Goal: Task Accomplishment & Management: Manage account settings

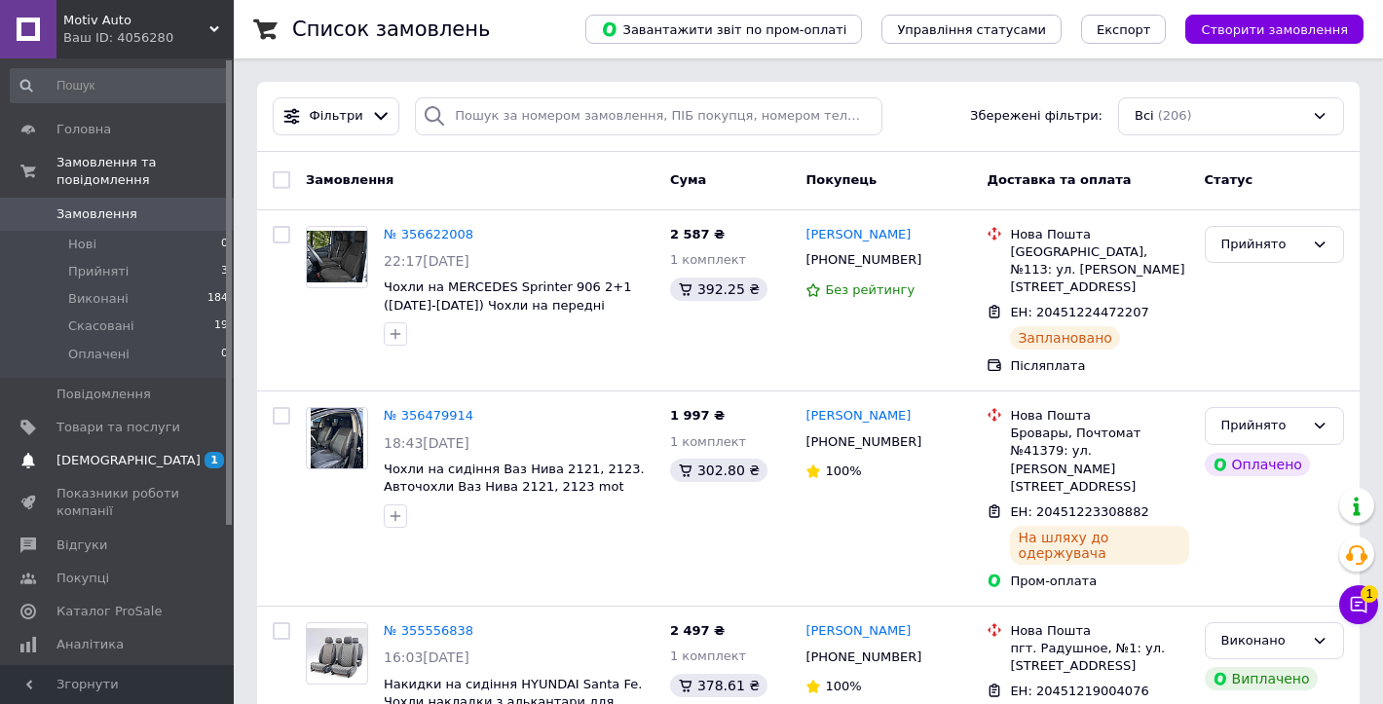
click at [124, 452] on span "[DEMOGRAPHIC_DATA]" at bounding box center [129, 461] width 144 height 18
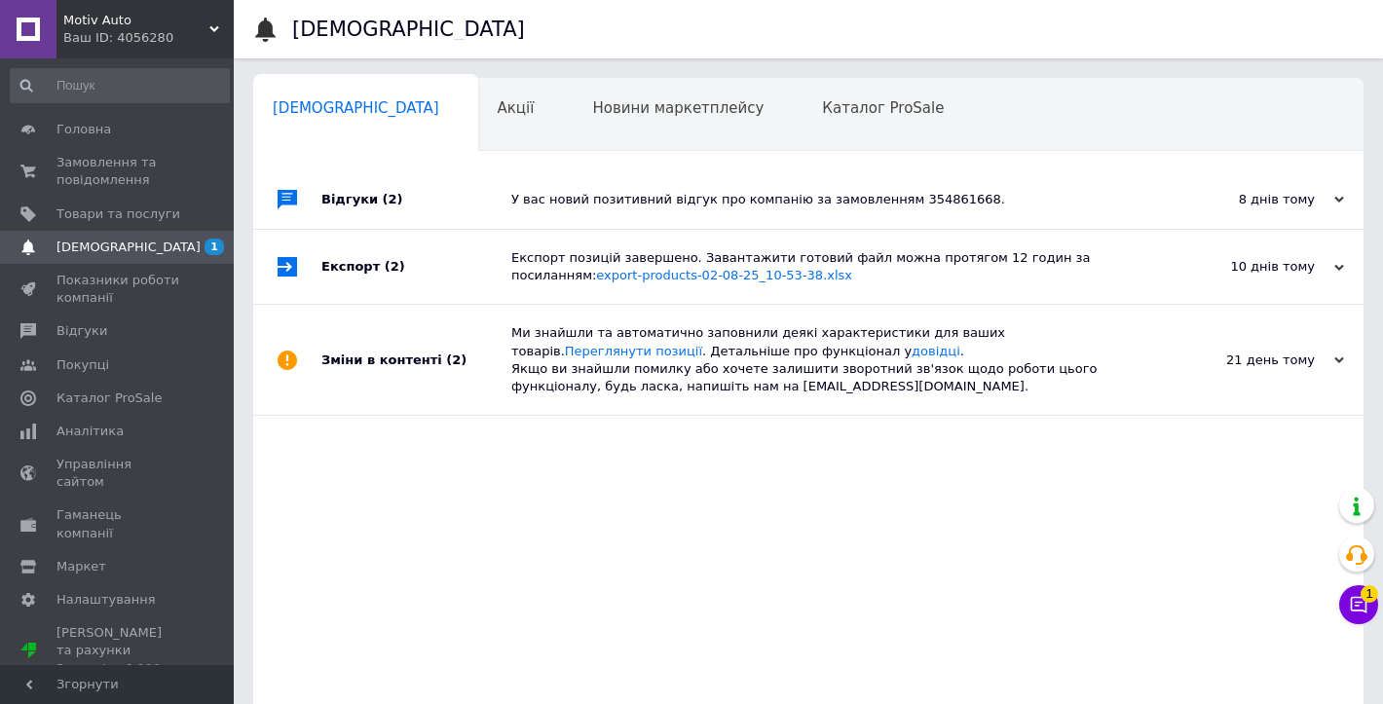
click at [477, 201] on div "Відгуки (2)" at bounding box center [416, 199] width 190 height 58
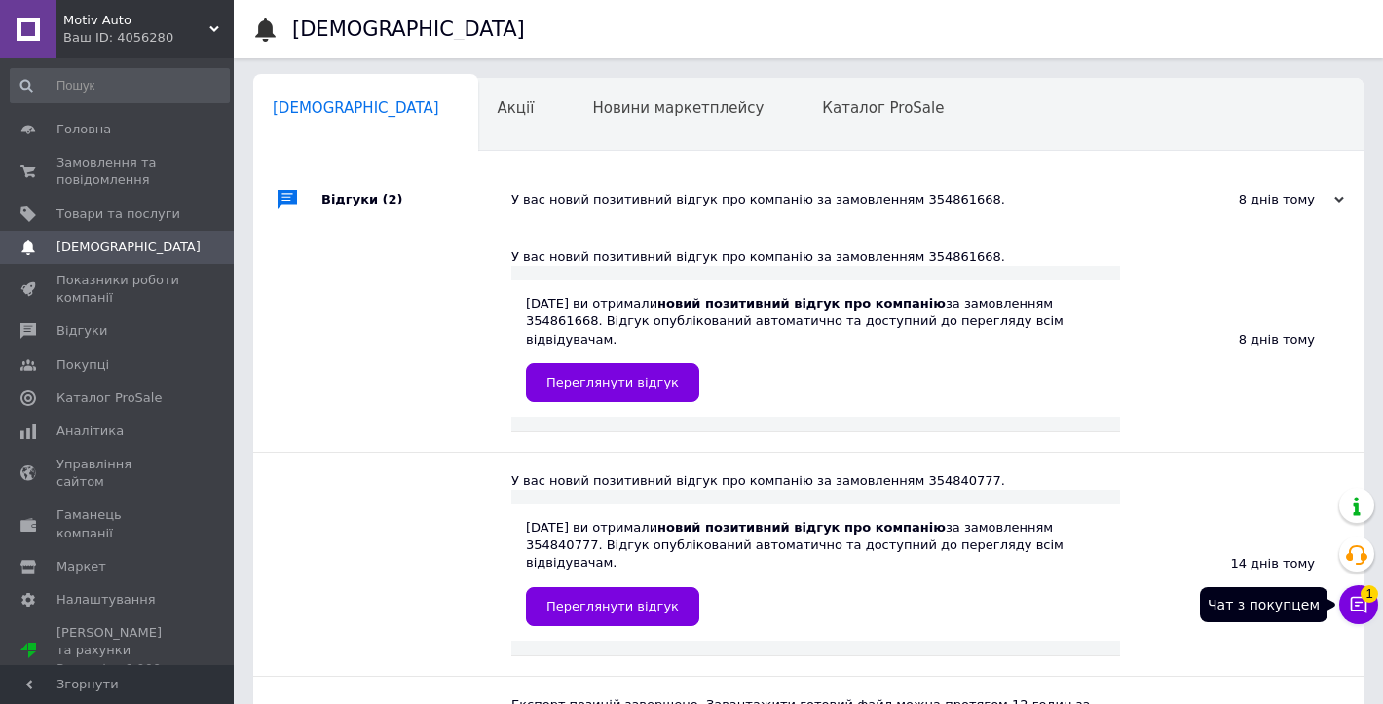
click at [1362, 599] on span "1" at bounding box center [1370, 595] width 18 height 18
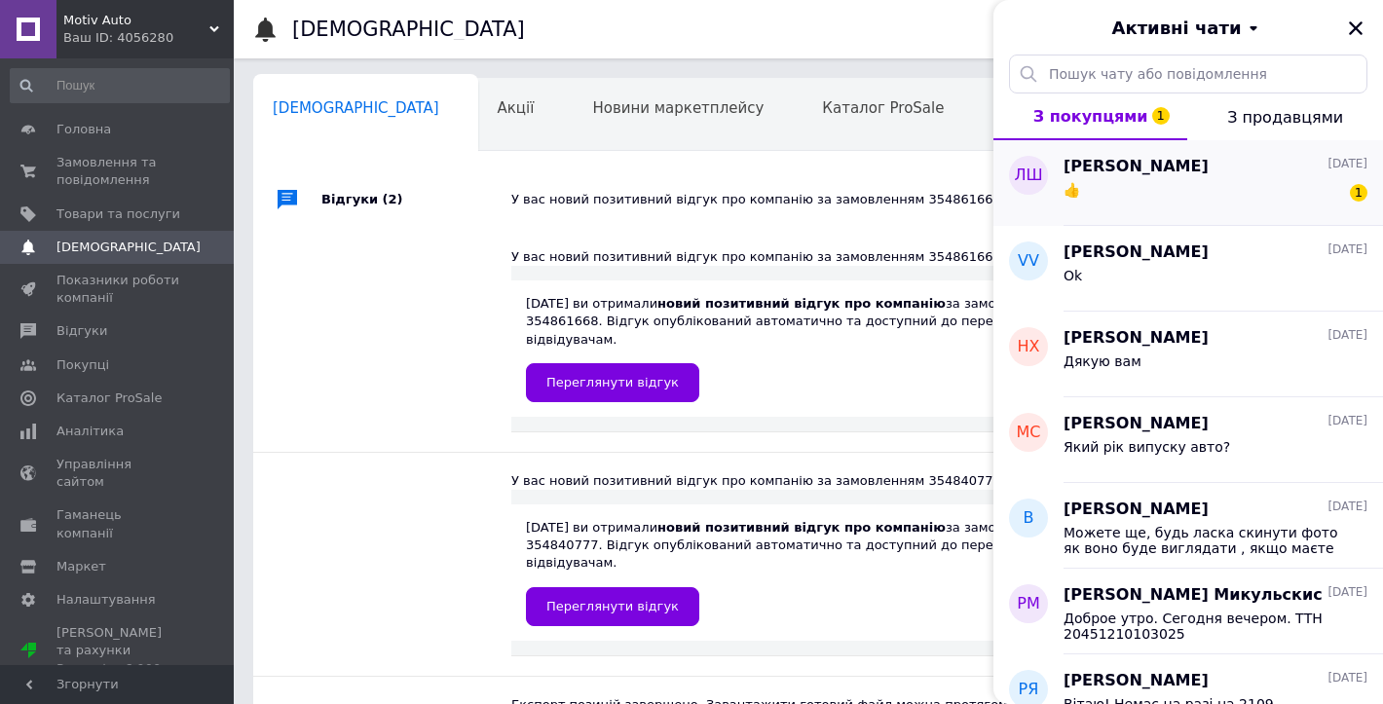
click at [1221, 206] on div "👍 1" at bounding box center [1216, 193] width 304 height 31
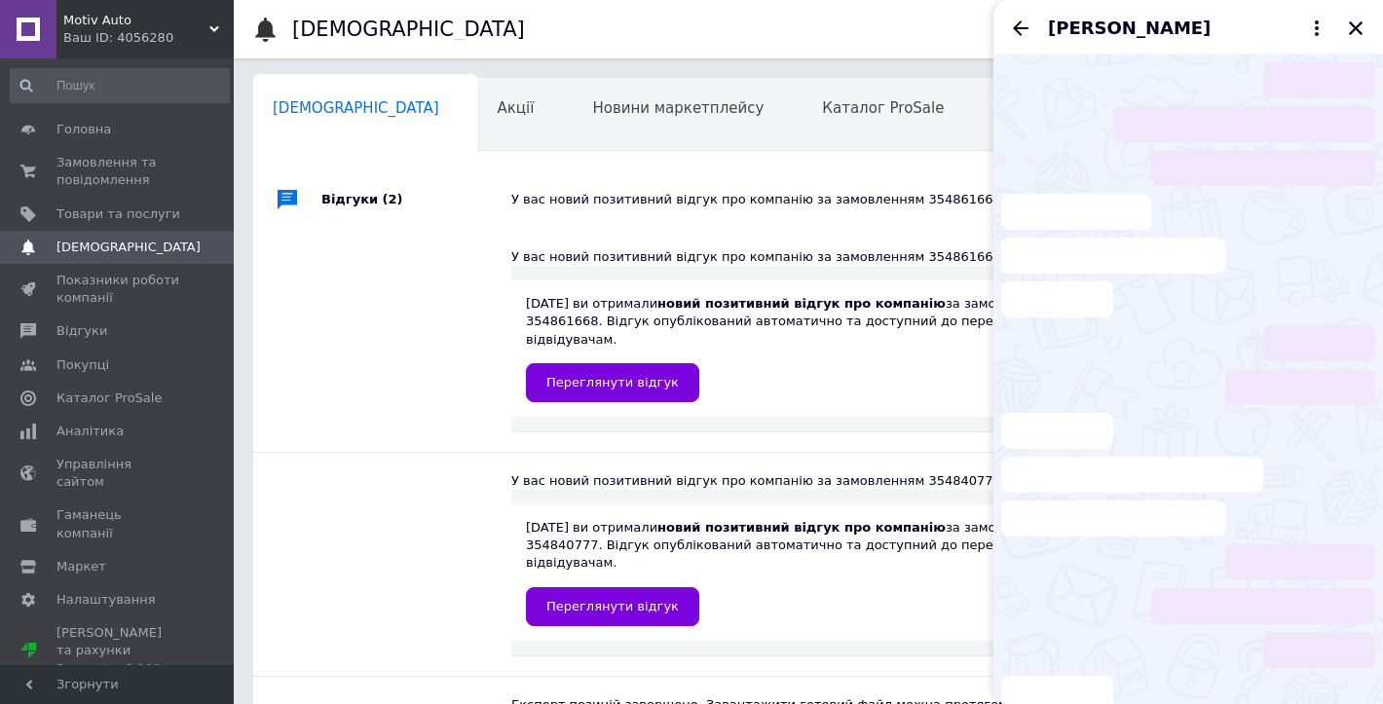
scroll to position [136, 0]
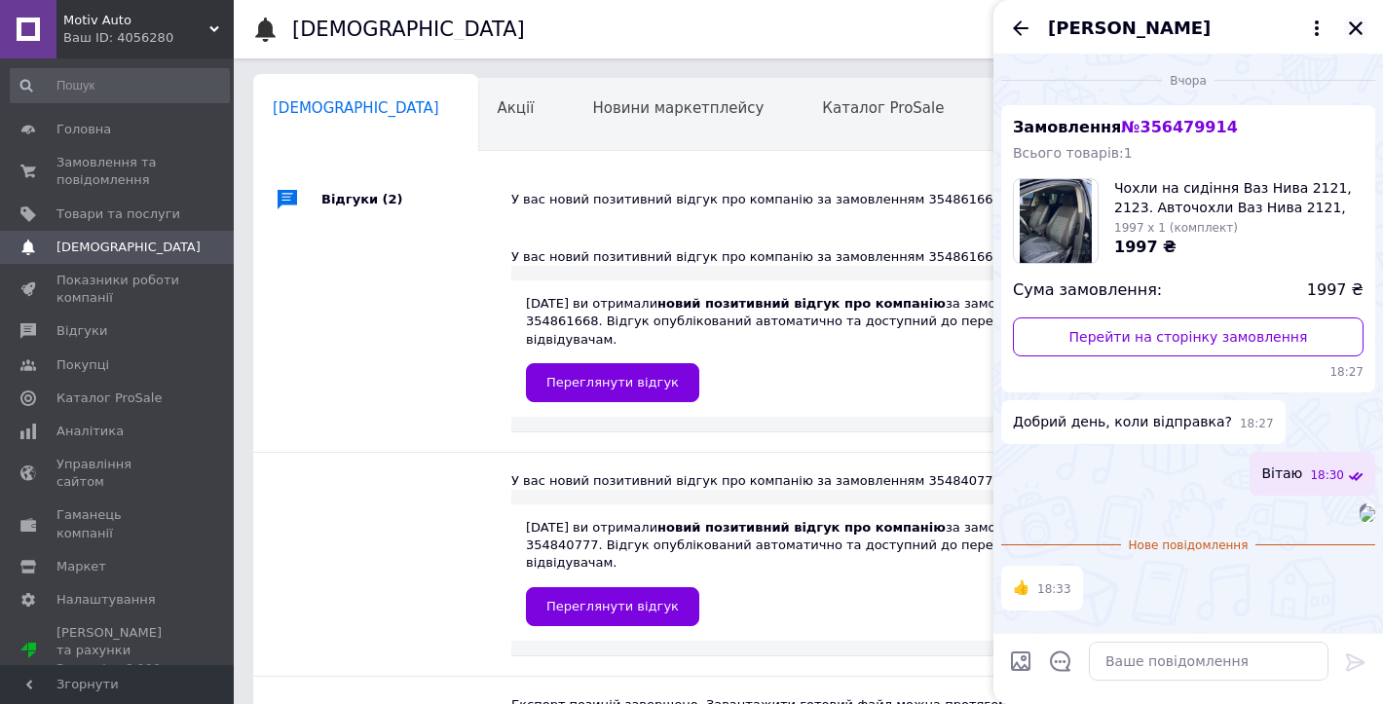
click at [1350, 32] on icon "Закрити" at bounding box center [1356, 28] width 14 height 14
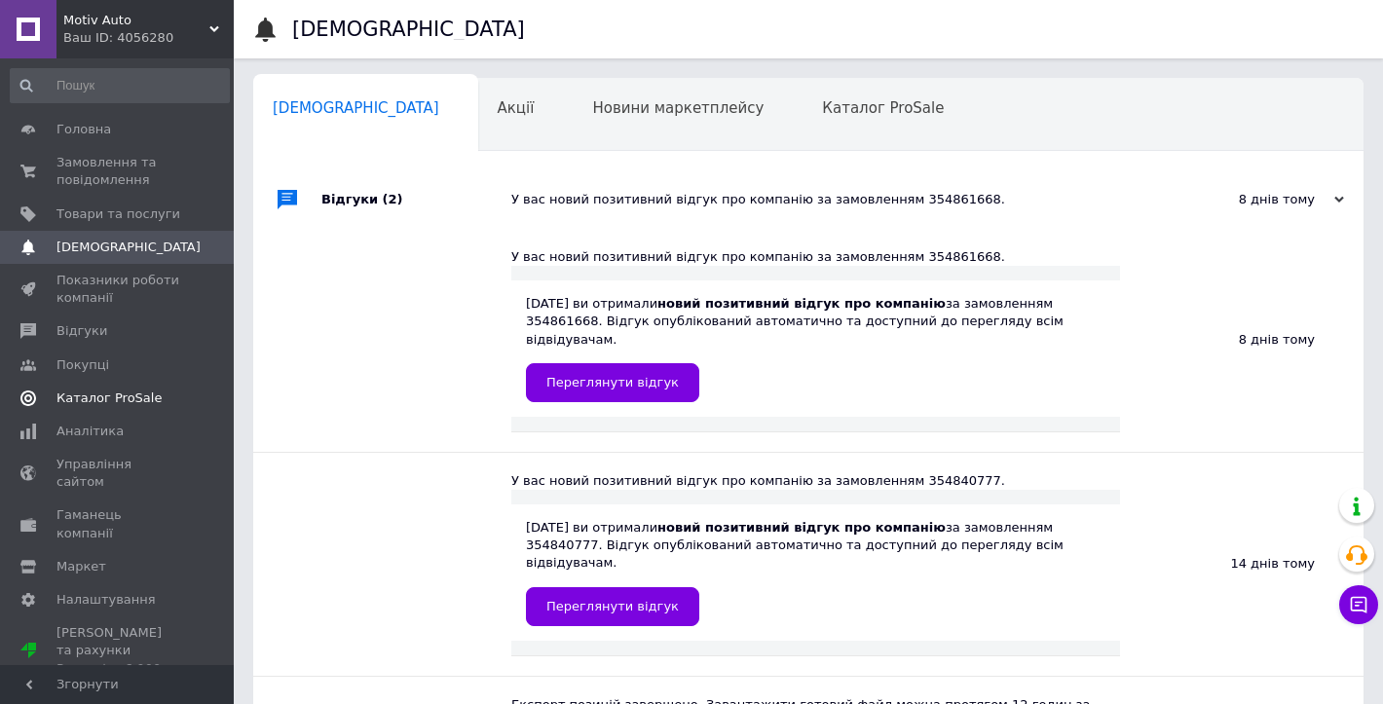
click at [108, 395] on span "Каталог ProSale" at bounding box center [109, 399] width 105 height 18
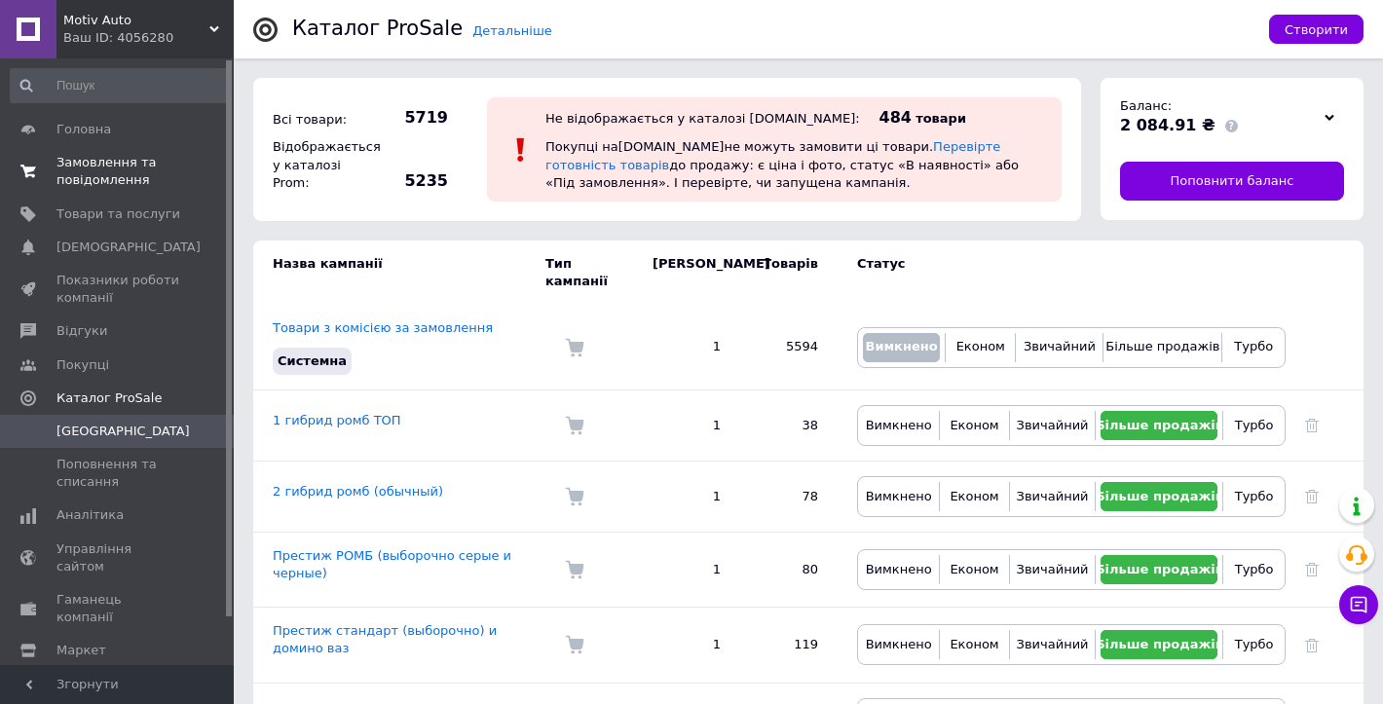
click at [101, 168] on span "Замовлення та повідомлення" at bounding box center [119, 171] width 124 height 35
